Goal: Task Accomplishment & Management: Use online tool/utility

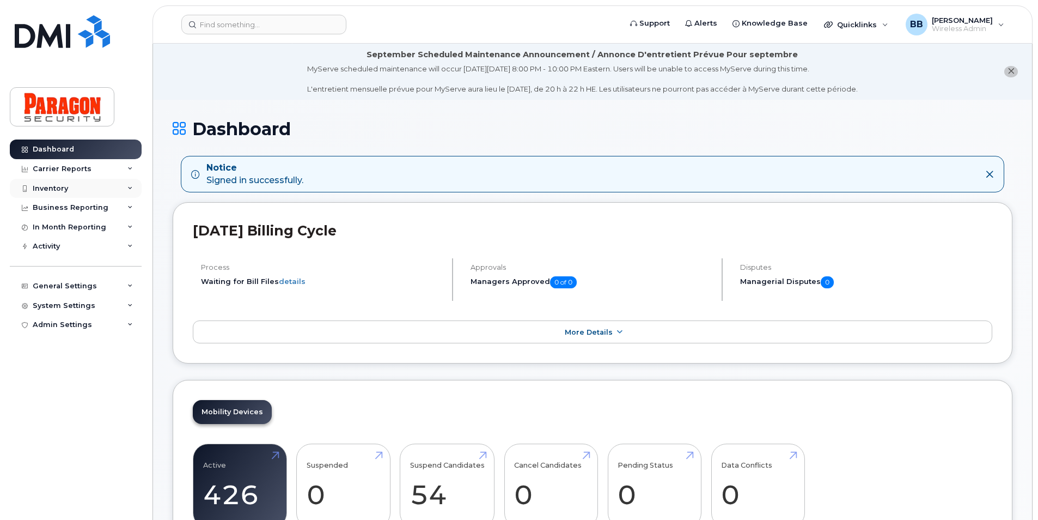
click at [47, 190] on div "Inventory" at bounding box center [50, 188] width 35 height 9
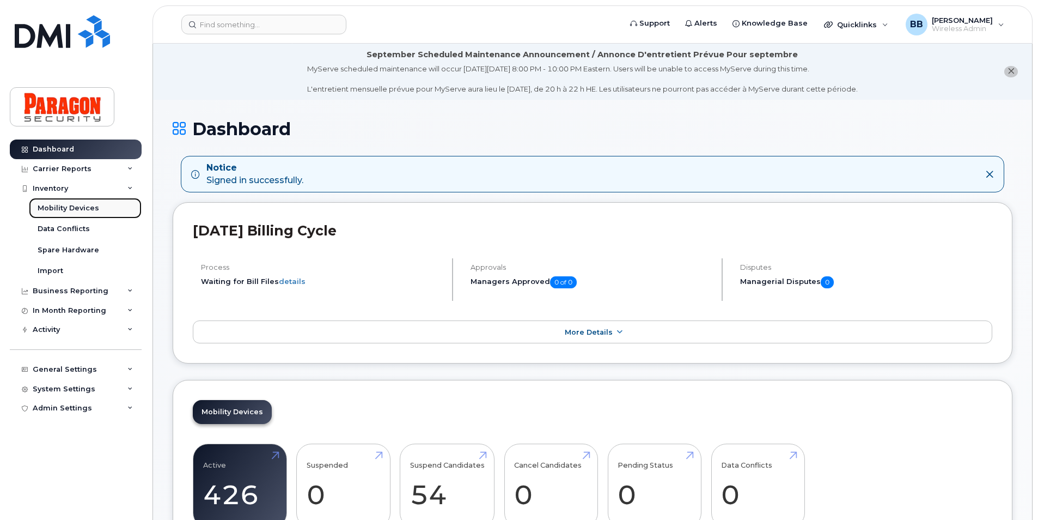
click at [57, 204] on div "Mobility Devices" at bounding box center [69, 208] width 62 height 10
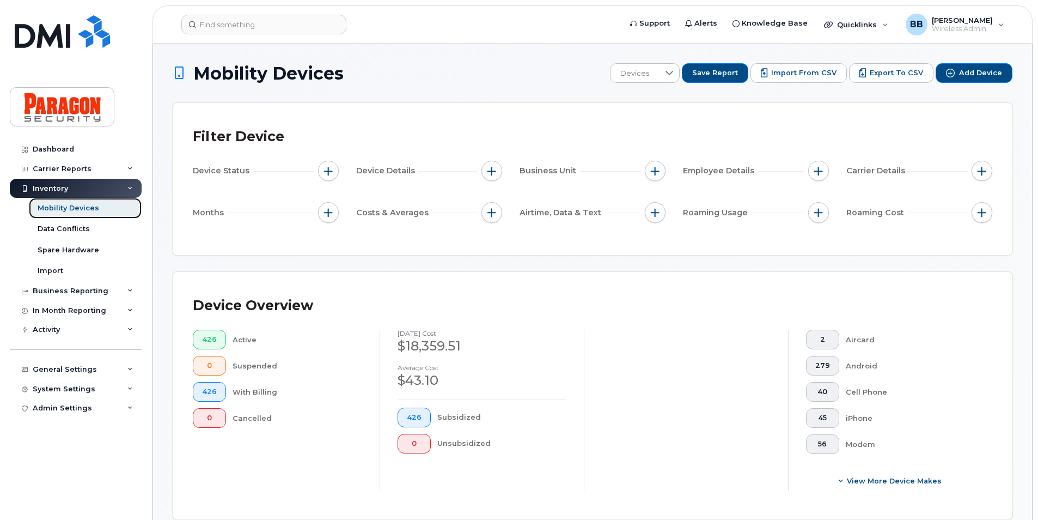
click at [46, 203] on div "Mobility Devices" at bounding box center [69, 208] width 62 height 10
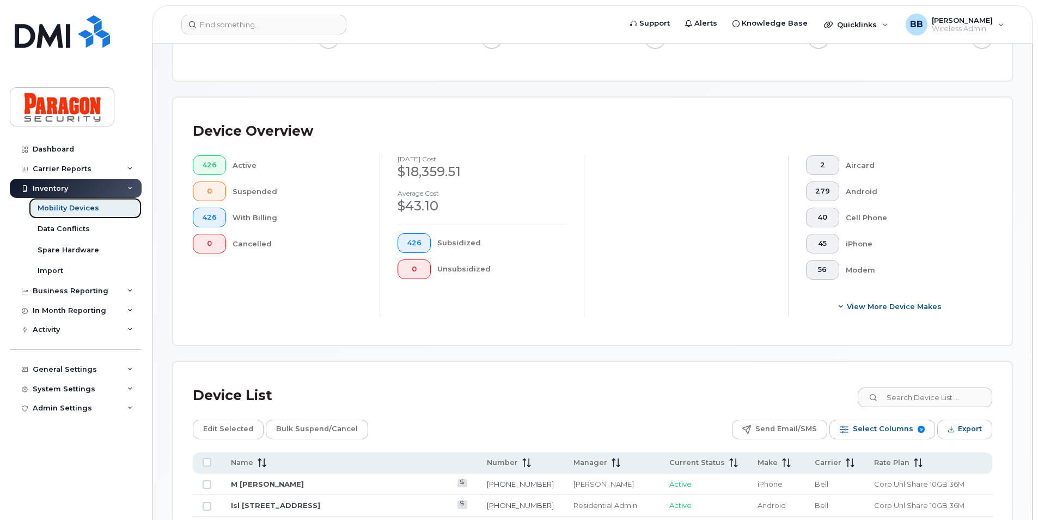
scroll to position [218, 0]
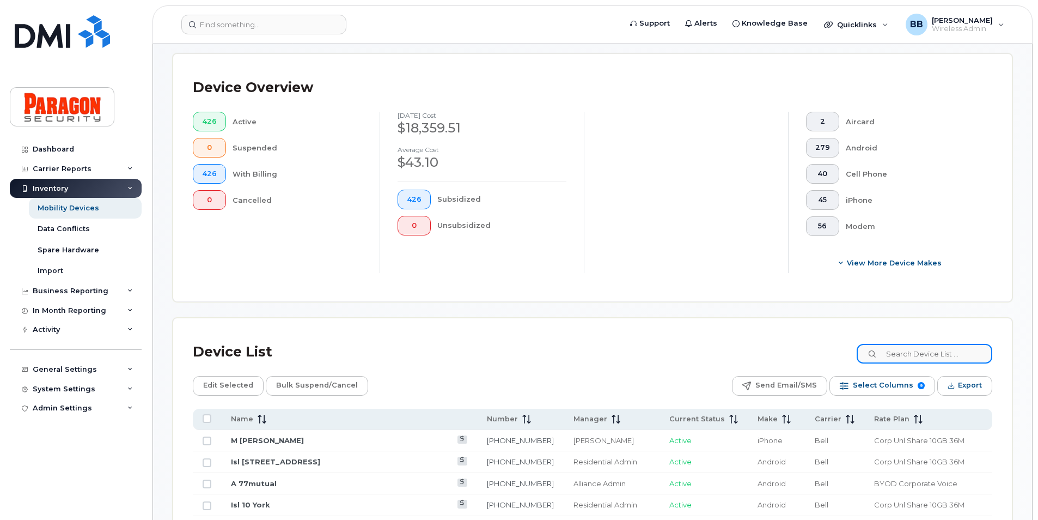
drag, startPoint x: 914, startPoint y: 353, endPoint x: 920, endPoint y: 356, distance: 6.8
click at [920, 356] on input at bounding box center [925, 354] width 136 height 20
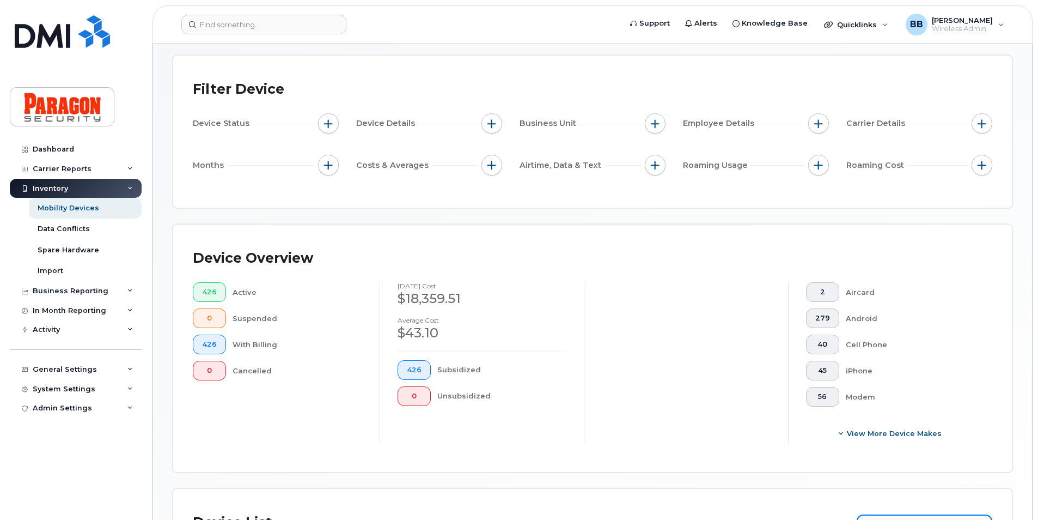
scroll to position [267, 0]
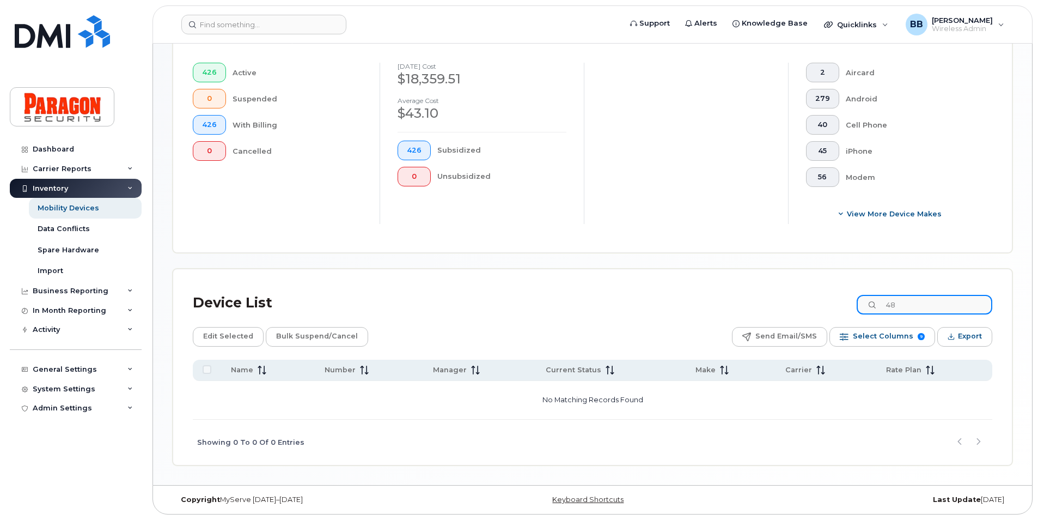
type input "4"
type input "6476194881"
